Goal: Task Accomplishment & Management: Use online tool/utility

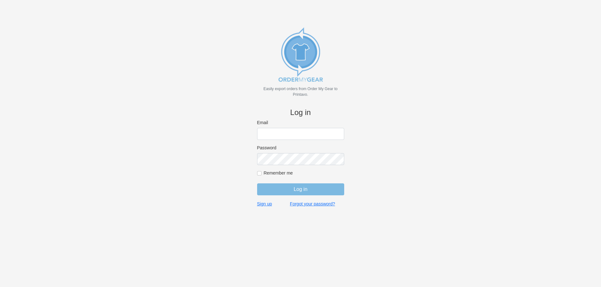
type input "[EMAIL_ADDRESS][DOMAIN_NAME]"
click at [277, 193] on input "Log in" at bounding box center [300, 190] width 87 height 12
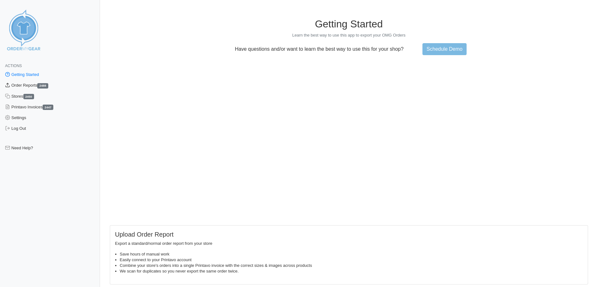
click at [21, 84] on link "Order Reports 2488" at bounding box center [50, 85] width 100 height 11
